Goal: Task Accomplishment & Management: Manage account settings

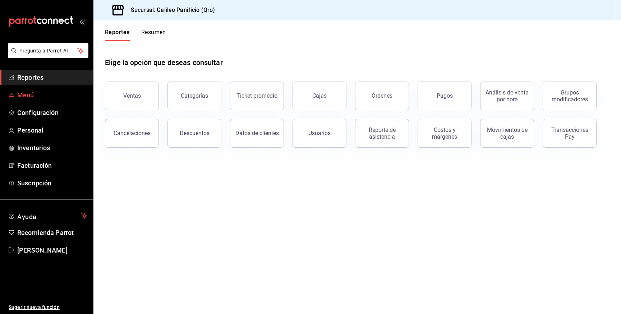
click at [48, 89] on link "Menú" at bounding box center [46, 94] width 93 height 15
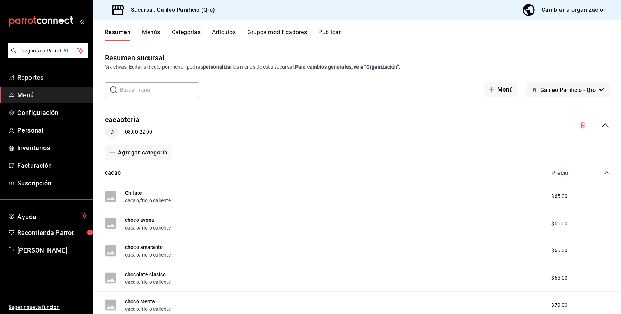
click at [134, 134] on div "D 08:00 - 22:00" at bounding box center [128, 132] width 47 height 9
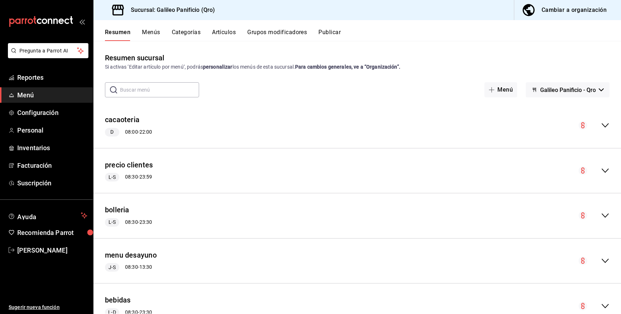
click at [606, 123] on icon "collapse-menu-row" at bounding box center [605, 125] width 9 height 9
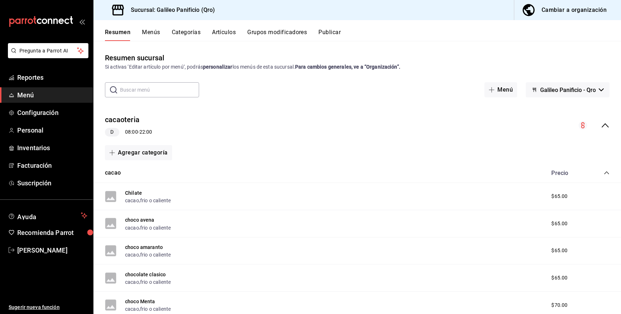
click at [582, 124] on circle "collapse-menu-row" at bounding box center [582, 125] width 9 height 9
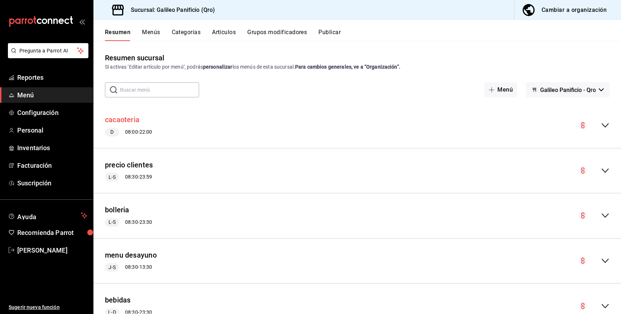
click at [129, 119] on button "cacaoteria" at bounding box center [122, 120] width 34 height 10
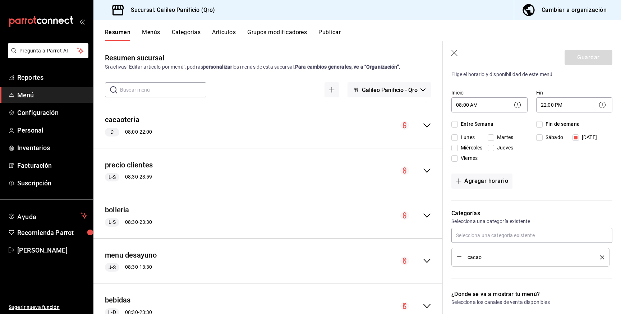
scroll to position [63, 0]
click at [456, 122] on input "Entre Semana" at bounding box center [454, 123] width 6 height 6
checkbox input "true"
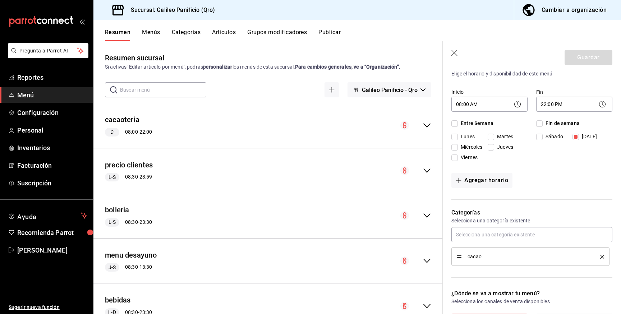
checkbox input "true"
click at [542, 122] on input "Fin de semana" at bounding box center [539, 123] width 6 height 6
checkbox input "true"
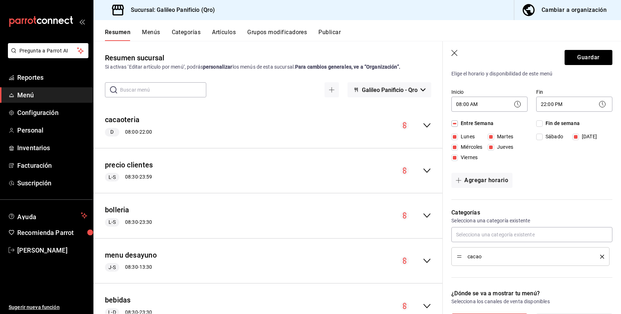
checkbox input "true"
click at [577, 136] on input "[DATE]" at bounding box center [575, 137] width 6 height 6
checkbox input "false"
click at [587, 59] on button "Guardar" at bounding box center [588, 57] width 48 height 15
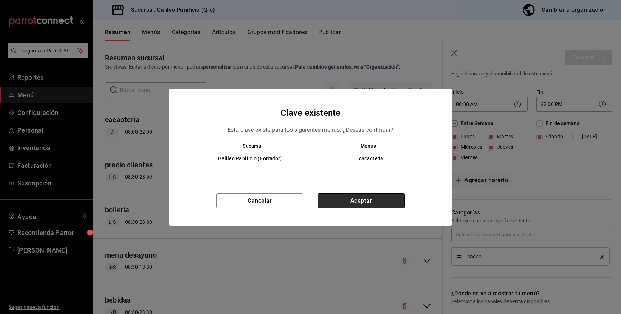
click at [375, 201] on button "Aceptar" at bounding box center [360, 200] width 87 height 15
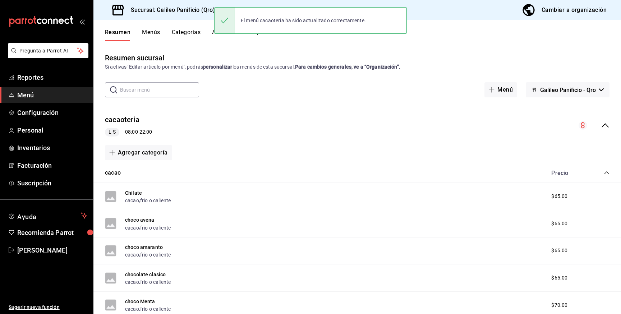
click at [607, 124] on icon "collapse-menu-row" at bounding box center [605, 125] width 9 height 9
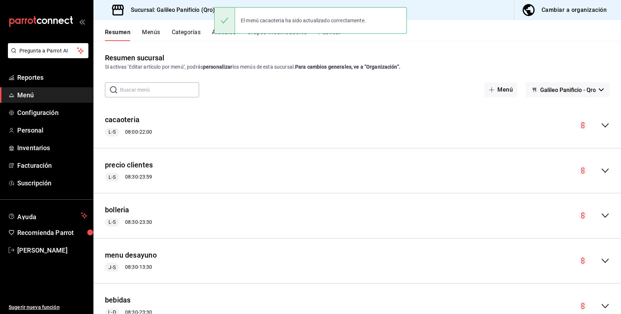
click at [584, 126] on circle "collapse-menu-row" at bounding box center [582, 125] width 9 height 9
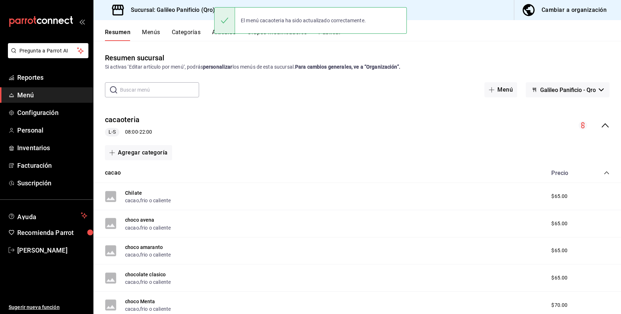
click at [599, 126] on div "collapse-menu-row" at bounding box center [593, 125] width 31 height 9
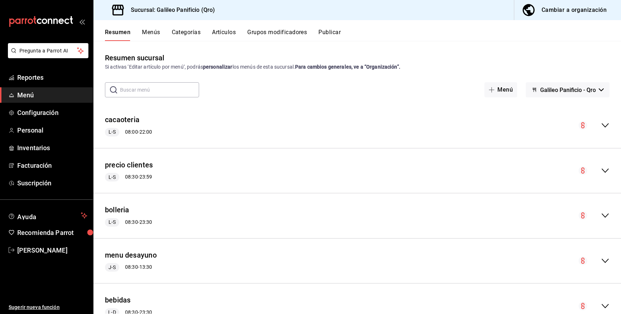
click at [325, 29] on button "Publicar" at bounding box center [329, 35] width 22 height 12
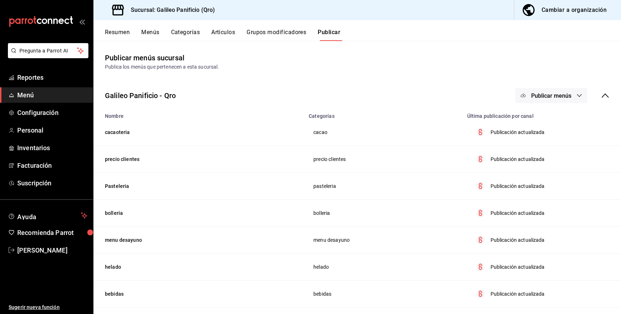
click at [565, 95] on span "Publicar menús" at bounding box center [551, 95] width 40 height 7
click at [564, 113] on li "Punto de venta" at bounding box center [551, 119] width 66 height 20
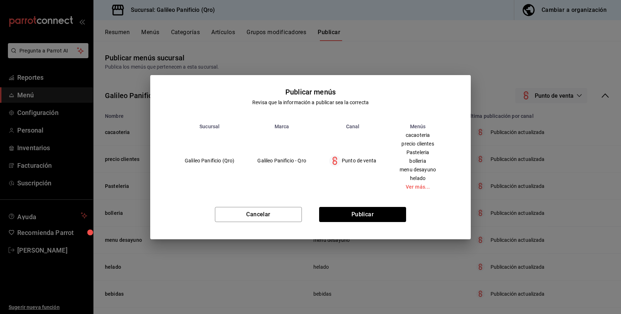
click at [377, 222] on div "Cancelar Publicar" at bounding box center [310, 217] width 320 height 44
click at [382, 217] on button "Publicar" at bounding box center [362, 214] width 87 height 15
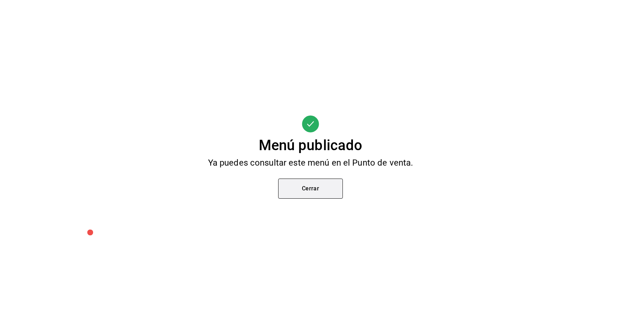
click at [317, 185] on button "Cerrar" at bounding box center [310, 188] width 65 height 20
